Goal: Transaction & Acquisition: Purchase product/service

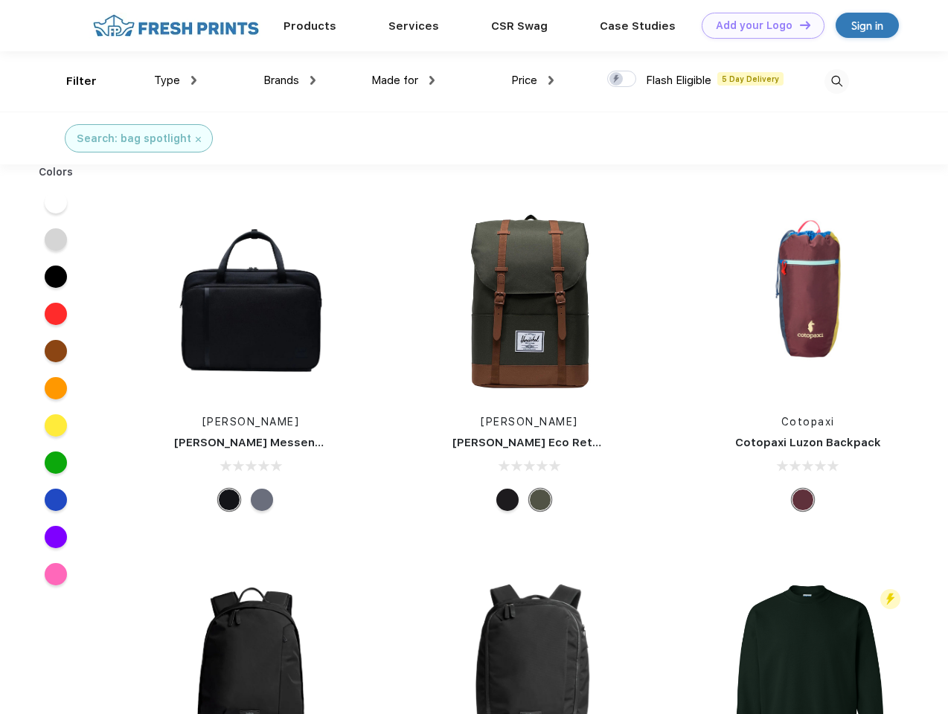
click at [757, 25] on link "Add your Logo Design Tool" at bounding box center [763, 26] width 123 height 26
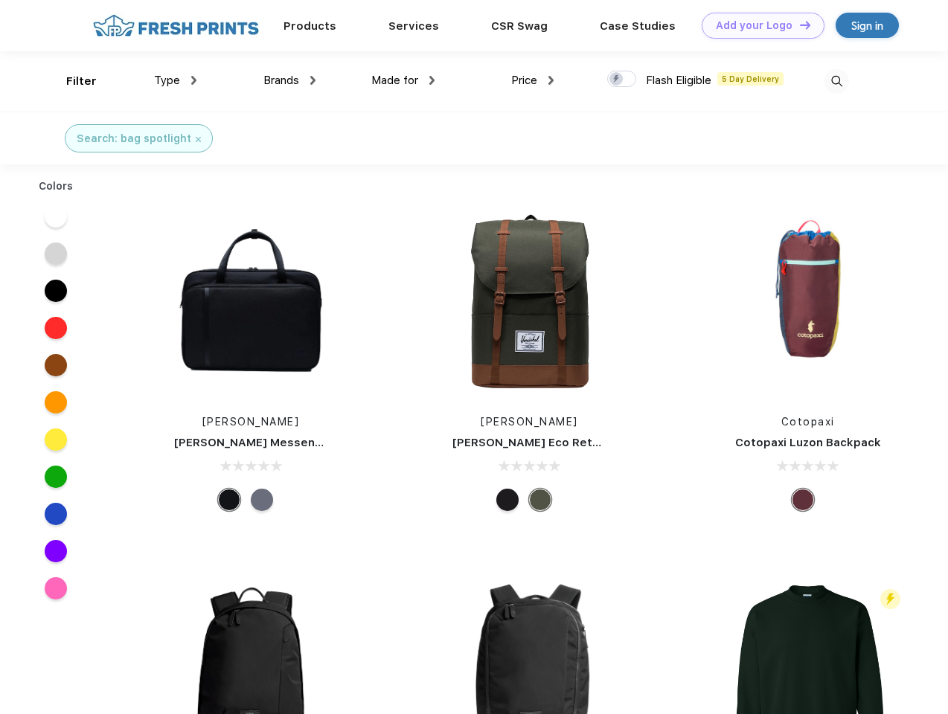
click at [0, 0] on div "Design Tool" at bounding box center [0, 0] width 0 height 0
click at [798, 25] on link "Add your Logo Design Tool" at bounding box center [763, 26] width 123 height 26
click at [71, 81] on div "Filter" at bounding box center [81, 81] width 31 height 17
click at [176, 80] on span "Type" at bounding box center [167, 80] width 26 height 13
click at [289, 80] on span "Brands" at bounding box center [281, 80] width 36 height 13
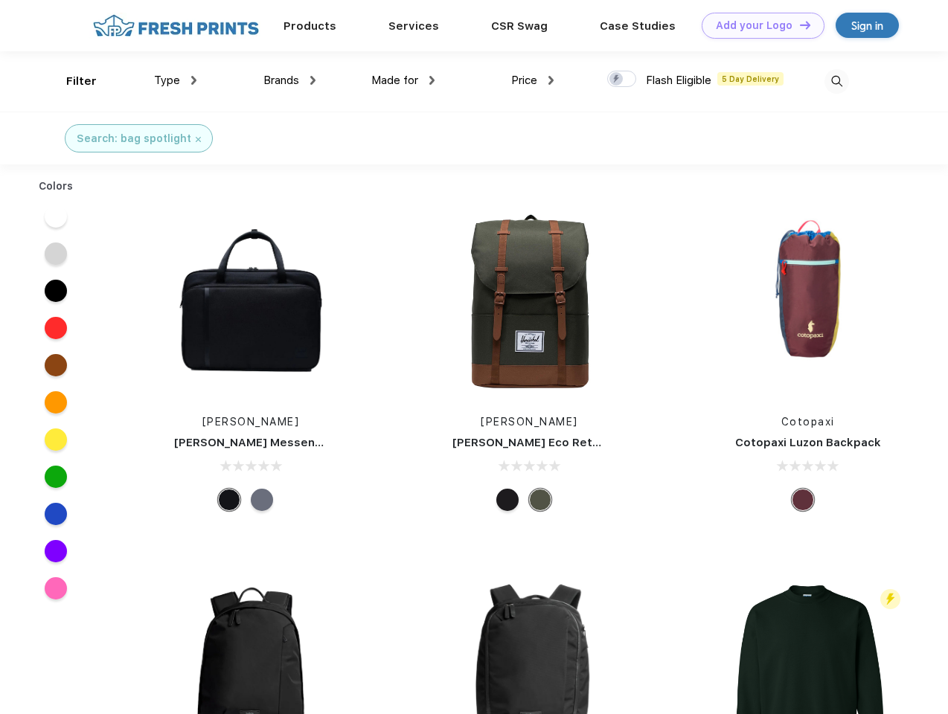
click at [403, 80] on span "Made for" at bounding box center [394, 80] width 47 height 13
click at [533, 80] on span "Price" at bounding box center [524, 80] width 26 height 13
click at [622, 80] on div at bounding box center [621, 79] width 29 height 16
click at [617, 80] on input "checkbox" at bounding box center [612, 75] width 10 height 10
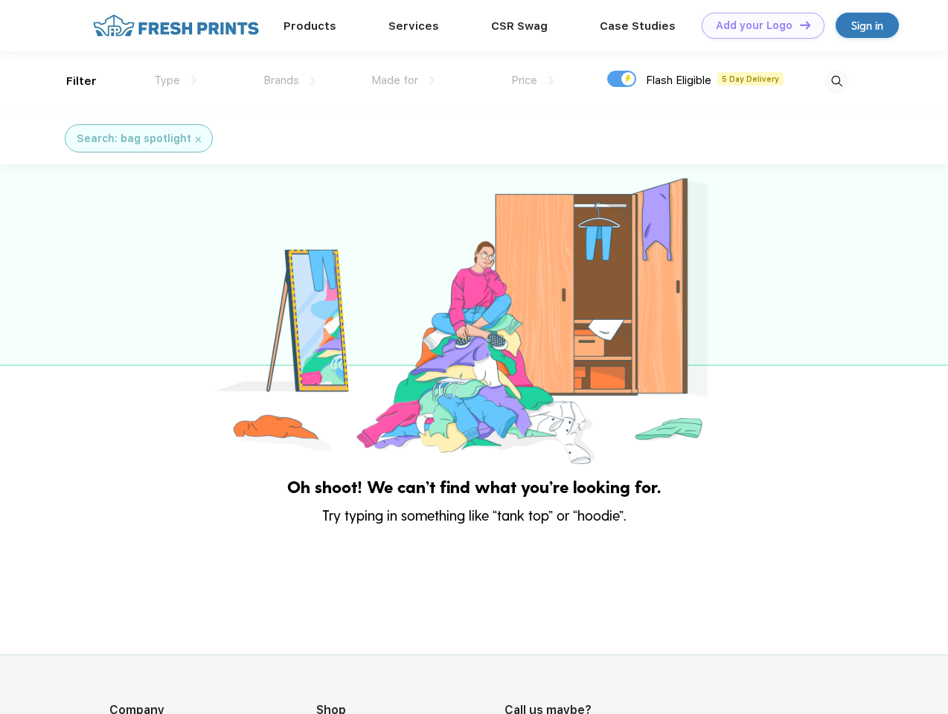
click at [836, 81] on img at bounding box center [836, 81] width 25 height 25
